Goal: Task Accomplishment & Management: Manage account settings

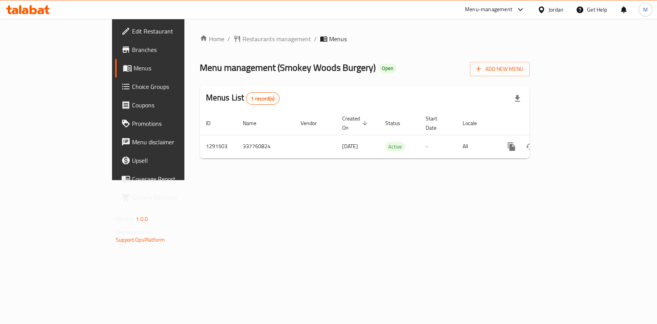
click at [206, 32] on div "Home / Restaurants management / Menus Menu management ( Smokey Woods Burgery ) …" at bounding box center [364, 99] width 360 height 161
click at [242, 38] on span "Restaurants management" at bounding box center [276, 38] width 68 height 9
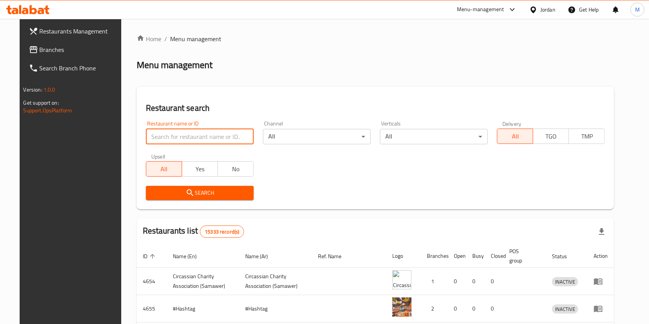
click at [192, 134] on input "search" at bounding box center [200, 136] width 108 height 15
type input "سموكي"
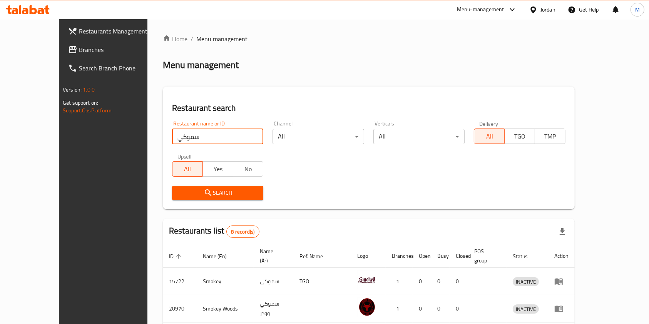
scroll to position [193, 0]
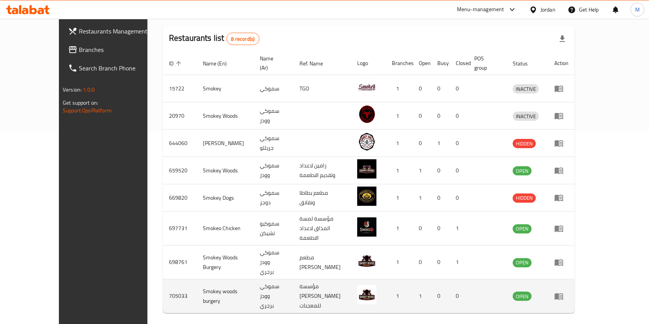
drag, startPoint x: 615, startPoint y: 274, endPoint x: 620, endPoint y: 267, distance: 9.6
click at [574, 279] on td "enhanced table" at bounding box center [561, 296] width 27 height 34
click at [563, 292] on icon "enhanced table" at bounding box center [558, 296] width 9 height 9
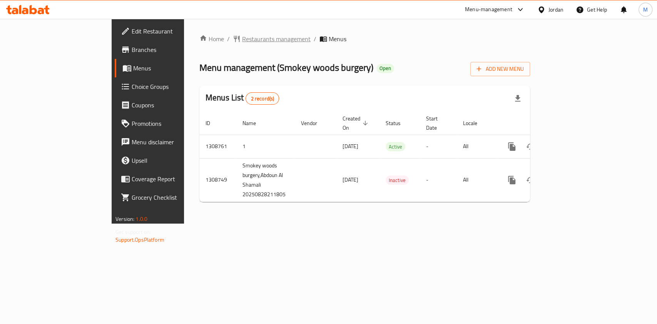
click at [242, 35] on span "Restaurants management" at bounding box center [276, 38] width 68 height 9
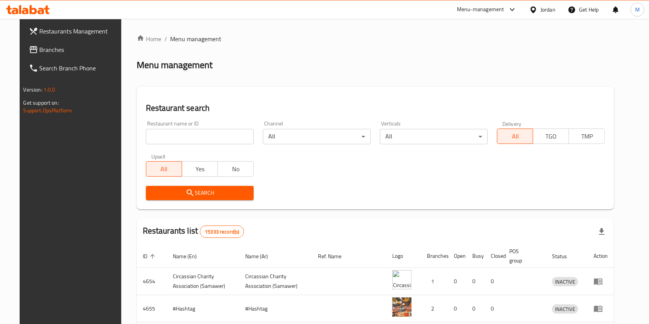
click at [206, 136] on input "search" at bounding box center [200, 136] width 108 height 15
click button "Search" at bounding box center [200, 193] width 108 height 14
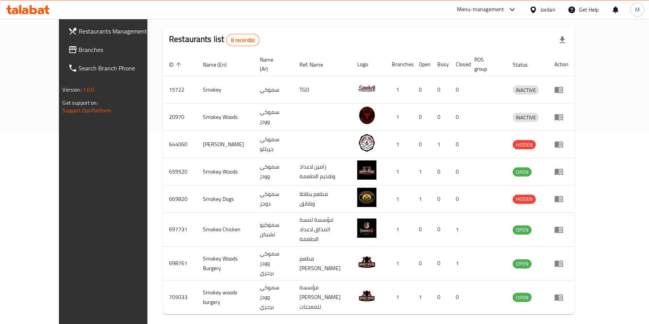
scroll to position [193, 0]
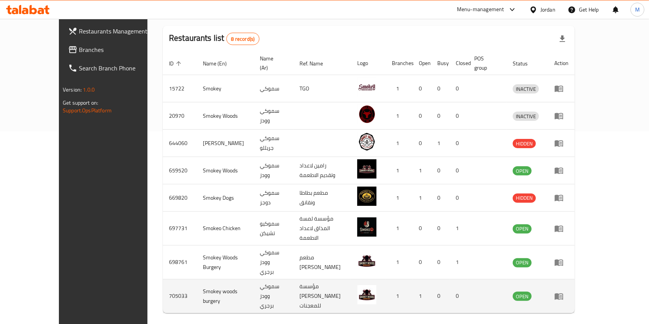
click at [163, 279] on td "705033" at bounding box center [180, 296] width 34 height 34
copy td "705033"
click at [197, 279] on td "Smokey woods burgery" at bounding box center [225, 296] width 57 height 34
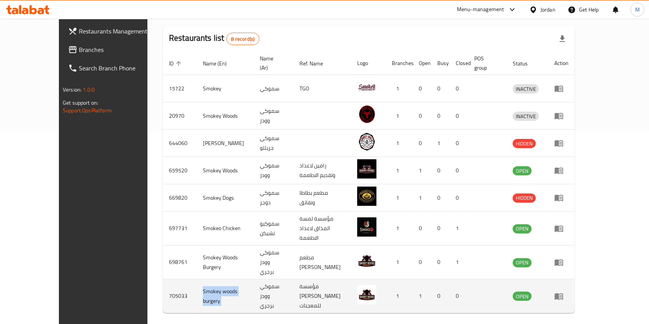
click at [197, 279] on td "Smokey woods burgery" at bounding box center [225, 296] width 57 height 34
copy td "Smokey woods burgery"
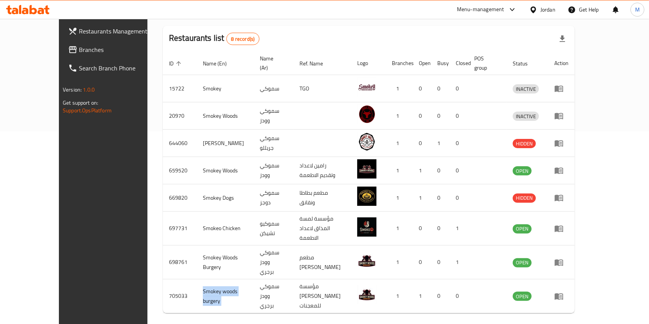
scroll to position [0, 0]
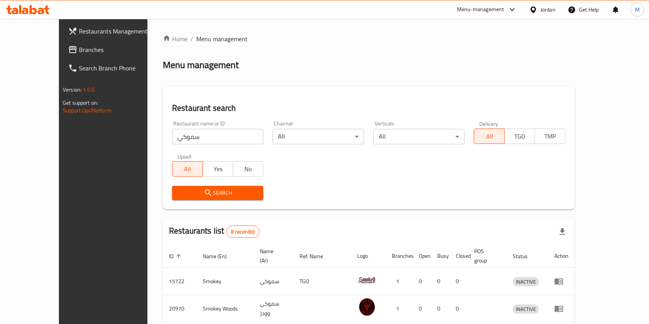
drag, startPoint x: 161, startPoint y: 137, endPoint x: 50, endPoint y: 138, distance: 111.2
click at [59, 138] on div "Restaurants Management Branches Search Branch Phone Version: 1.0.0 Get support …" at bounding box center [324, 283] width 531 height 529
click at [180, 139] on input "سموكي" at bounding box center [217, 136] width 91 height 15
type input "س"
type input "ت"
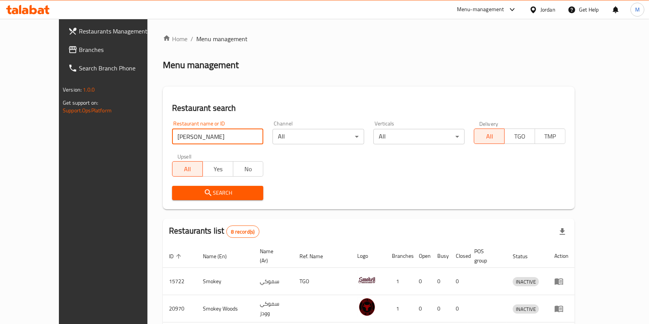
type input "jebal al tanour"
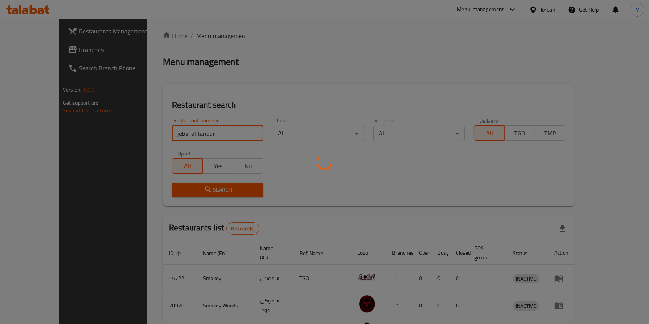
scroll to position [4, 0]
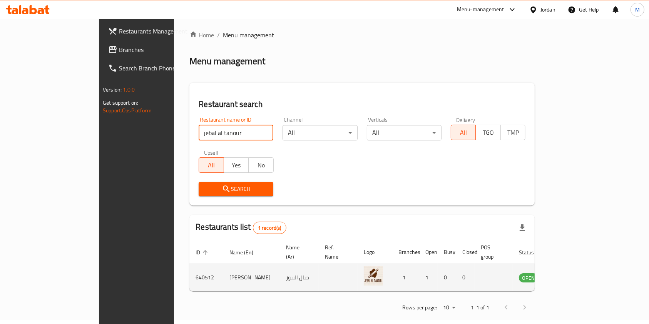
click at [223, 267] on td "Jebal Al Tanour" at bounding box center [251, 277] width 57 height 27
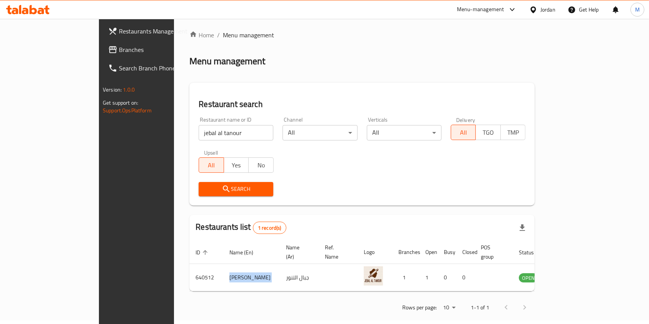
copy td "Jebal Al Tanour"
drag, startPoint x: 180, startPoint y: 132, endPoint x: 22, endPoint y: 121, distance: 159.2
click at [99, 122] on div "Restaurants Management Branches Search Branch Phone Version: 1.0.0 Get support …" at bounding box center [324, 174] width 451 height 318
type input "s"
type input "سموكي"
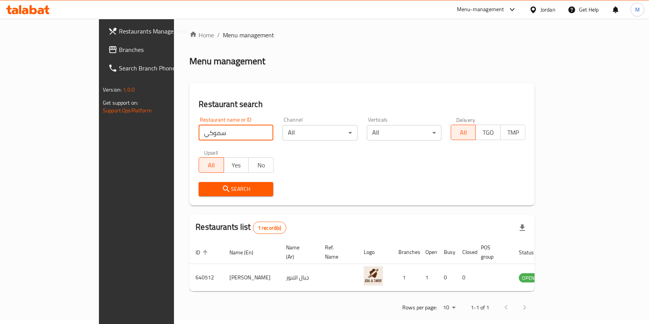
click button "Search" at bounding box center [235, 189] width 75 height 14
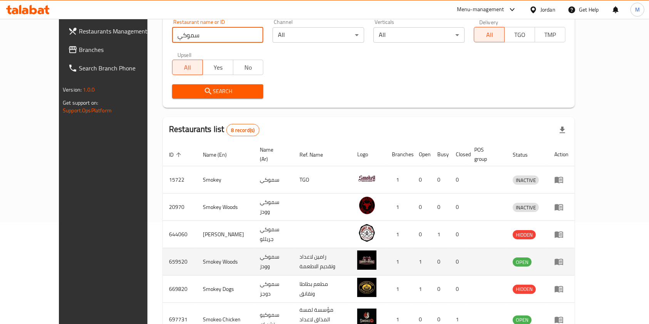
scroll to position [193, 0]
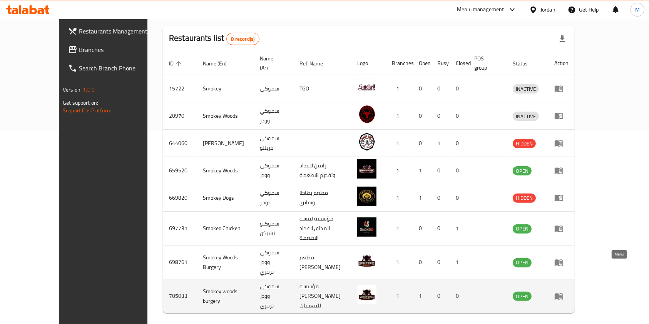
click at [568, 292] on link "enhanced table" at bounding box center [561, 296] width 14 height 9
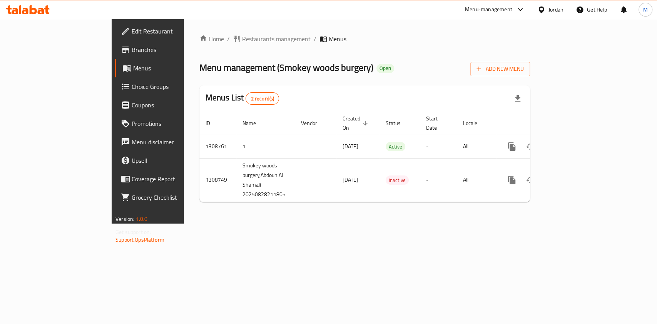
click at [132, 51] on span "Branches" at bounding box center [173, 49] width 83 height 9
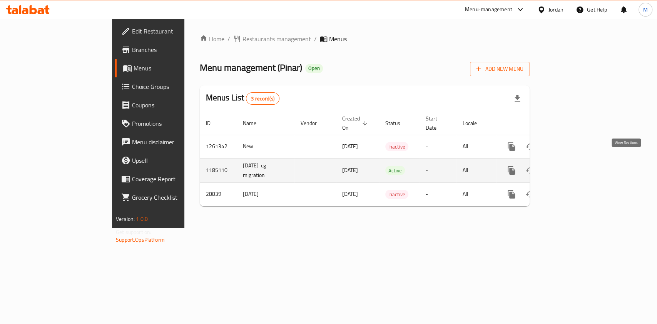
click at [571, 166] on icon "enhanced table" at bounding box center [566, 170] width 9 height 9
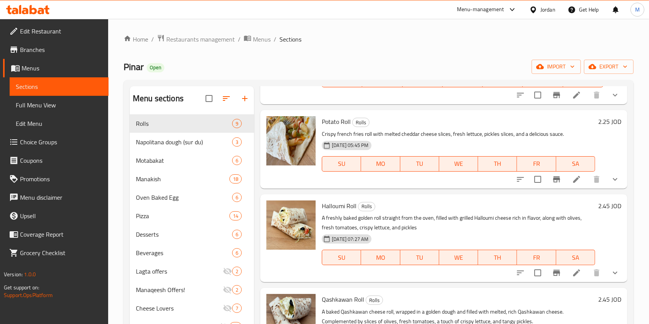
scroll to position [154, 0]
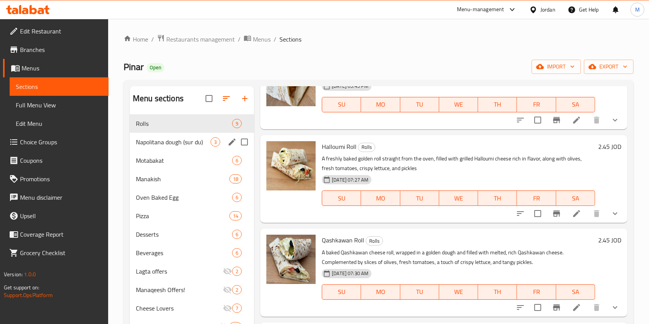
click at [151, 143] on span "Napolitana dough (sur du)" at bounding box center [173, 141] width 75 height 9
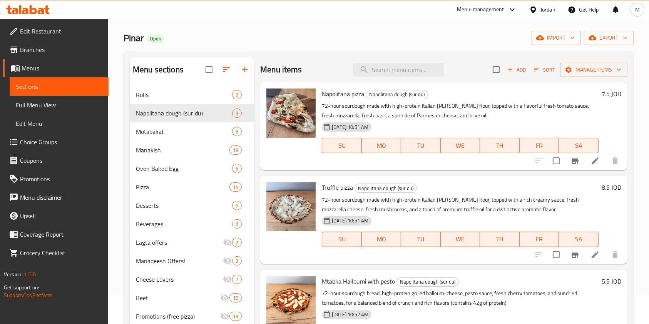
scroll to position [102, 0]
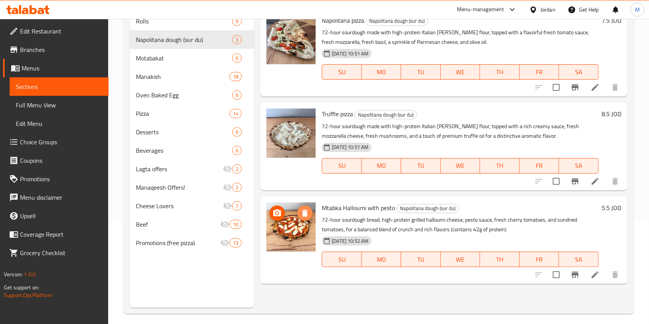
click at [298, 212] on span "delete image" at bounding box center [304, 212] width 15 height 9
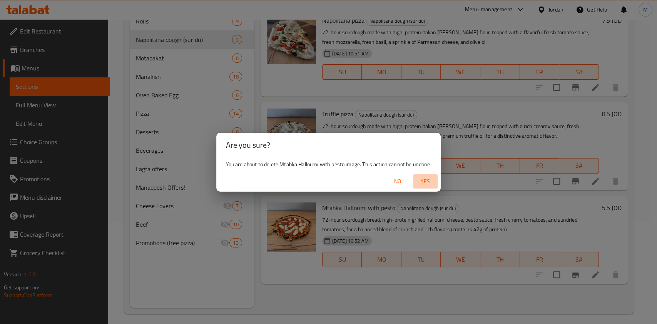
click at [429, 180] on span "Yes" at bounding box center [425, 182] width 18 height 10
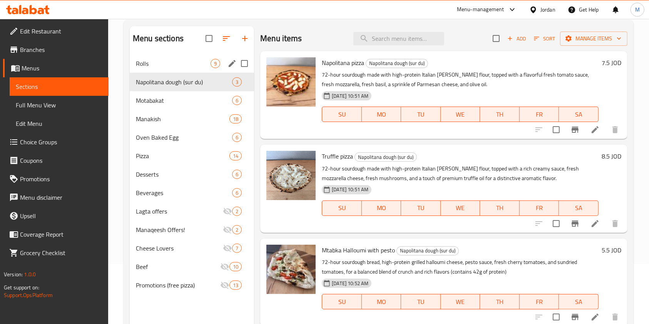
scroll to position [0, 0]
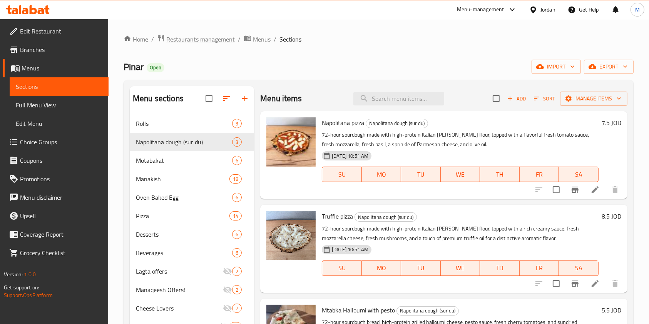
click at [208, 40] on span "Restaurants management" at bounding box center [200, 39] width 68 height 9
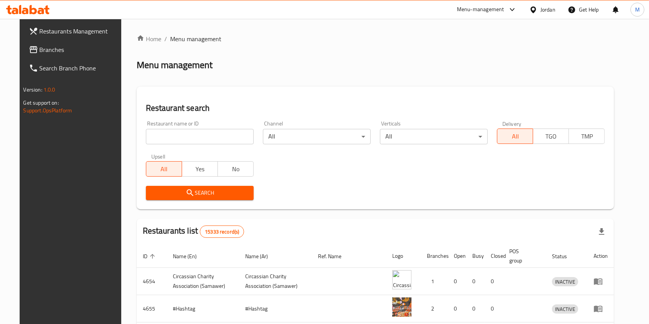
click at [175, 139] on input "search" at bounding box center [200, 136] width 108 height 15
type input "a"
type input "s"
click at [174, 140] on input "search" at bounding box center [200, 136] width 108 height 15
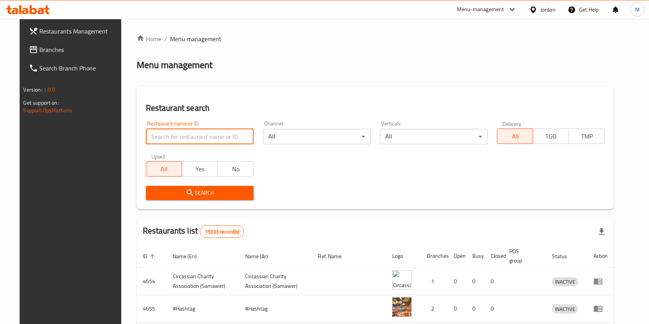
type input "s"
click button "Search" at bounding box center [200, 193] width 108 height 14
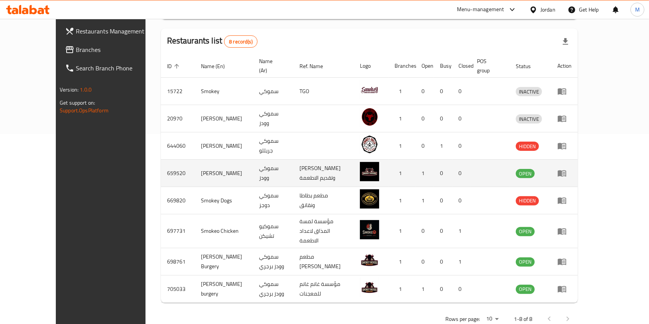
scroll to position [193, 0]
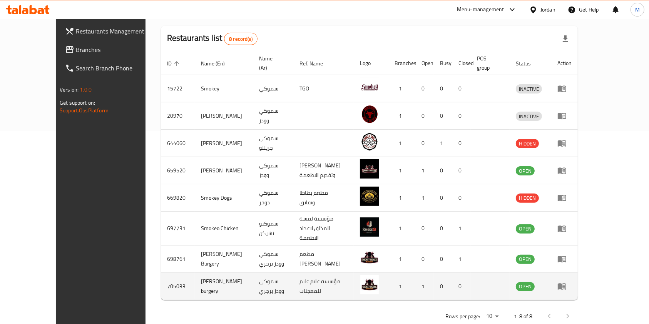
click at [161, 273] on td "705033" at bounding box center [178, 286] width 34 height 27
copy td "705033"
click at [207, 273] on td "Smokey woods burgery" at bounding box center [224, 286] width 58 height 27
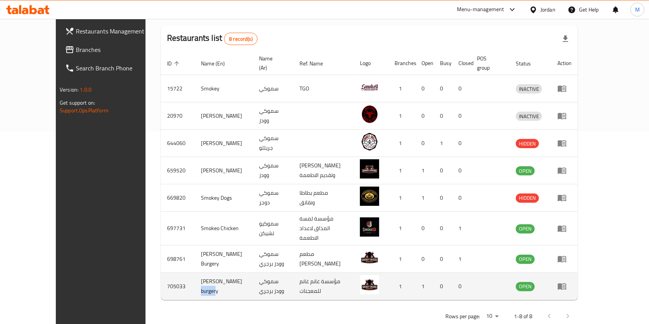
click at [207, 273] on td "Smokey woods burgery" at bounding box center [224, 286] width 58 height 27
copy td "Smokey woods burgery"
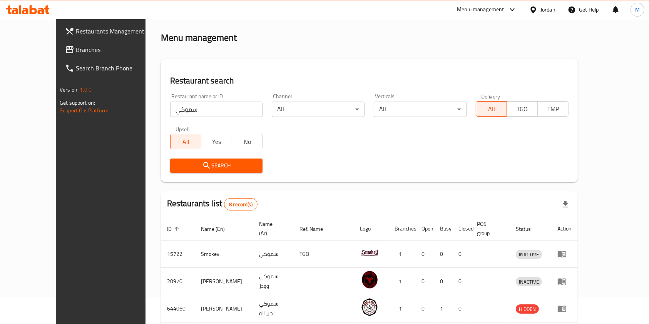
scroll to position [0, 0]
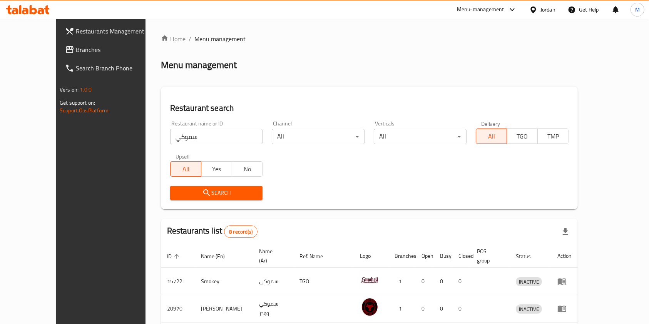
drag, startPoint x: 196, startPoint y: 140, endPoint x: 6, endPoint y: 129, distance: 190.3
click at [56, 129] on div "Restaurants Management Branches Search Branch Phone Version: 1.0.0 Get support …" at bounding box center [324, 276] width 537 height 515
click button "Search" at bounding box center [216, 193] width 93 height 14
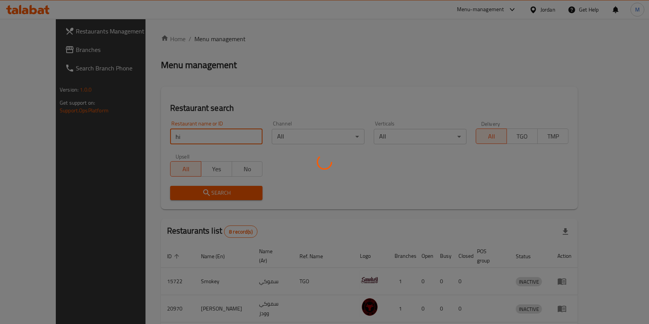
type input "h"
type input "اهل الخير"
click button "Search" at bounding box center [216, 193] width 93 height 14
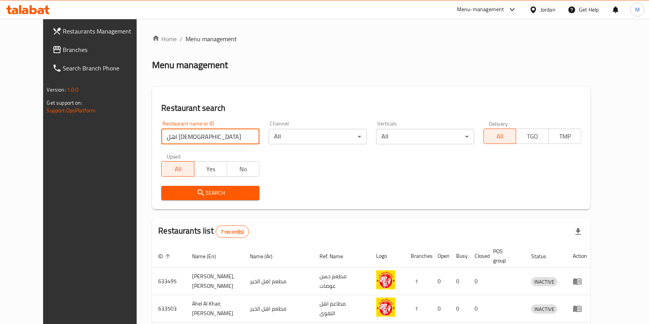
scroll to position [166, 0]
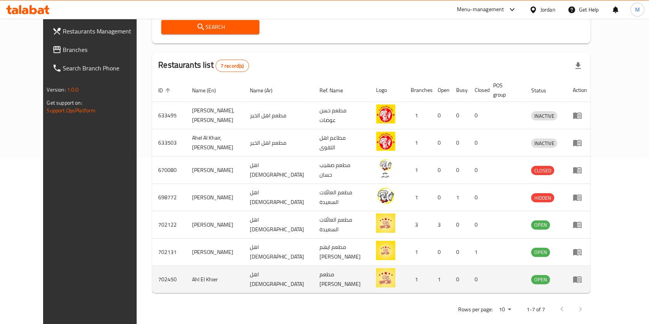
click at [581, 277] on icon "enhanced table" at bounding box center [577, 280] width 8 height 7
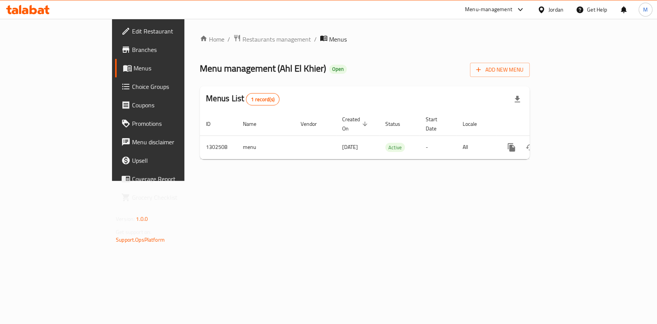
click at [115, 55] on link "Branches" at bounding box center [168, 49] width 107 height 18
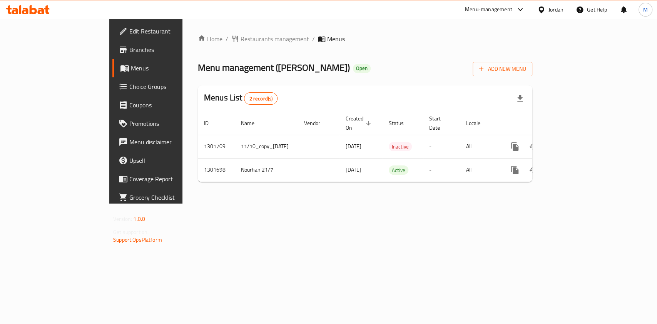
click at [129, 46] on span "Branches" at bounding box center [170, 49] width 83 height 9
